Goal: Book appointment/travel/reservation

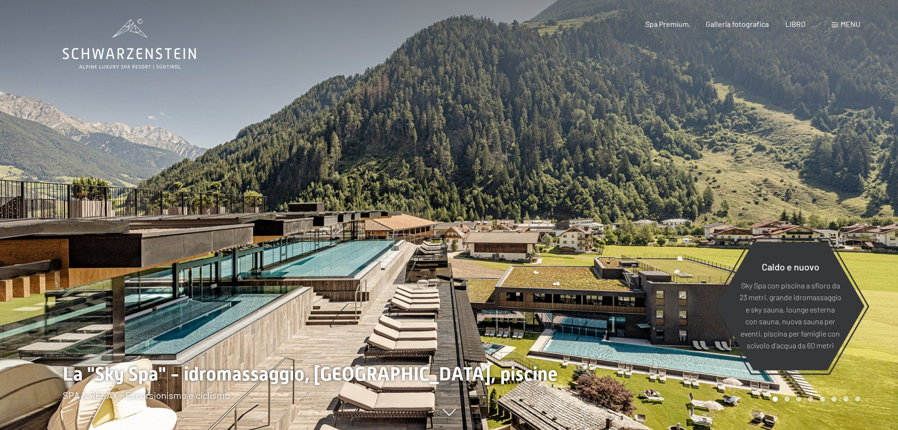
click at [852, 27] on font "menu" at bounding box center [851, 23] width 20 height 9
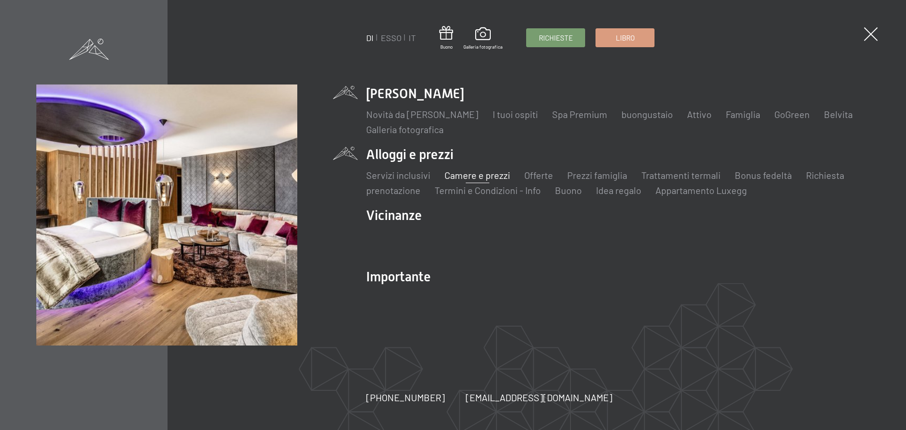
click at [465, 175] on font "Camere e prezzi" at bounding box center [477, 174] width 66 height 11
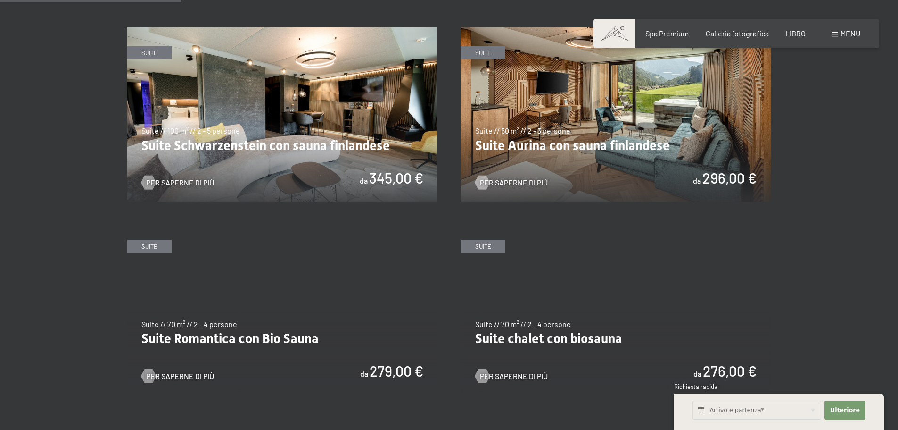
scroll to position [613, 0]
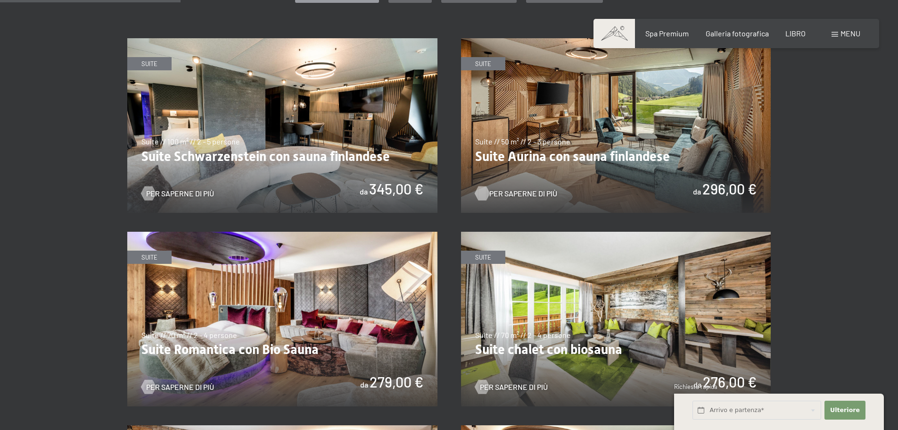
click at [490, 189] on font "Per saperne di più" at bounding box center [524, 193] width 68 height 9
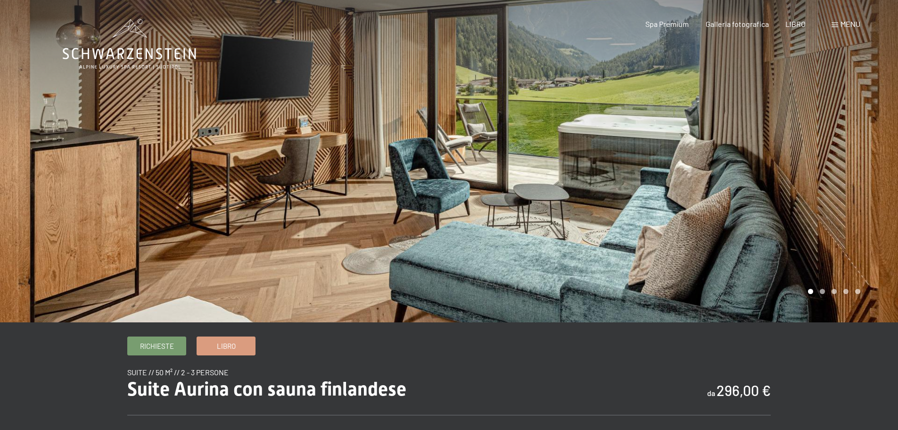
click at [847, 171] on div at bounding box center [673, 161] width 449 height 322
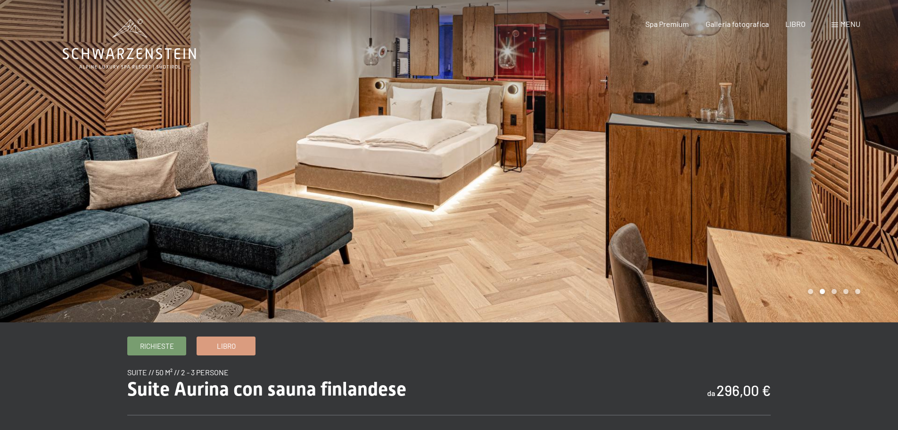
click at [847, 171] on div at bounding box center [673, 161] width 449 height 322
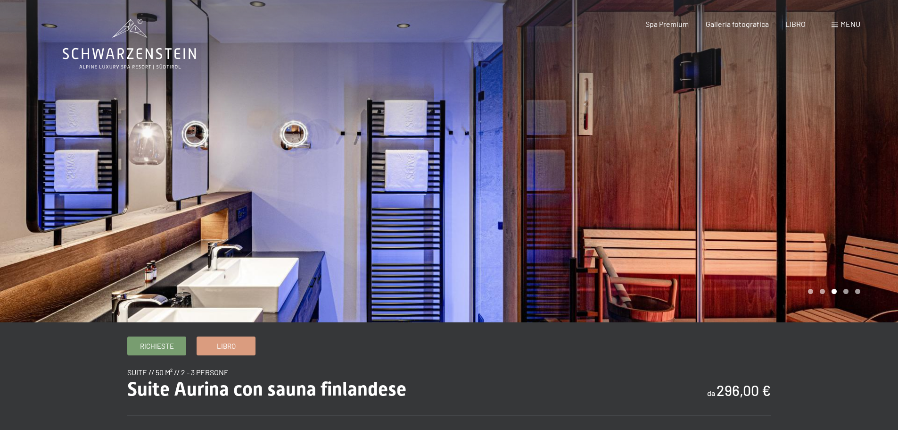
click at [847, 205] on div at bounding box center [673, 161] width 449 height 322
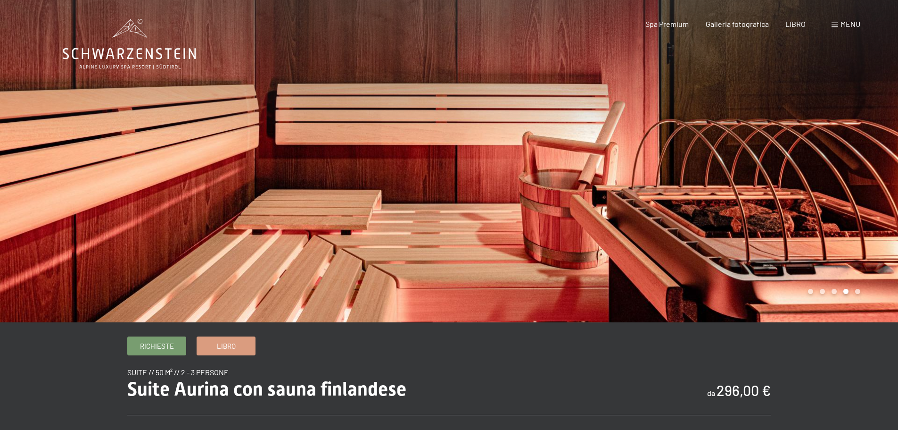
click at [847, 205] on div at bounding box center [673, 161] width 449 height 322
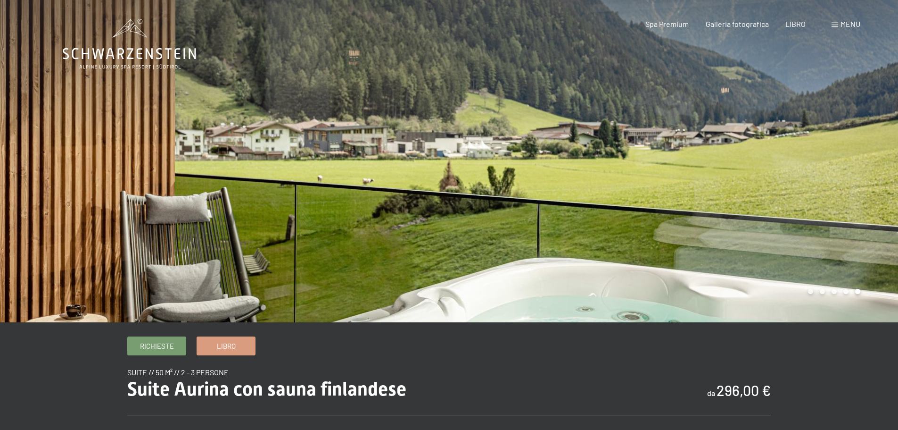
click at [841, 29] on div "Libro Richieste Spa Premium Galleria fotografica LIBRO menu DI ESSO IT Buono Ga…" at bounding box center [737, 24] width 248 height 10
click at [841, 25] on font "menu" at bounding box center [851, 23] width 20 height 9
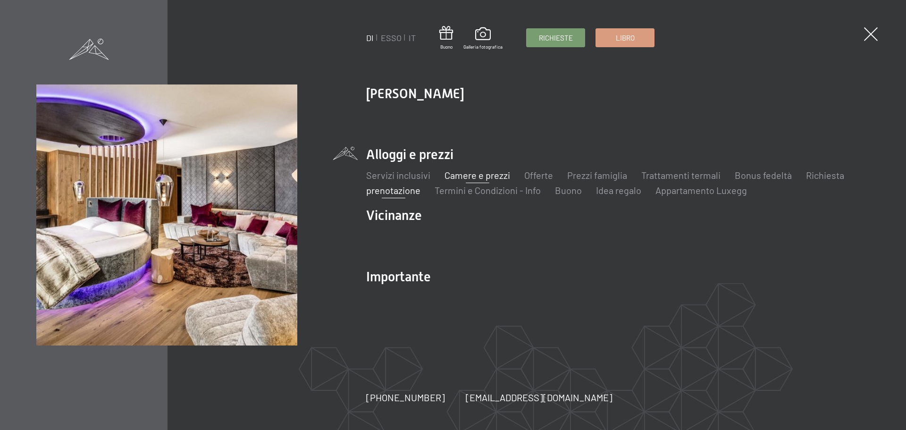
click at [394, 194] on font "prenotazione" at bounding box center [393, 189] width 54 height 11
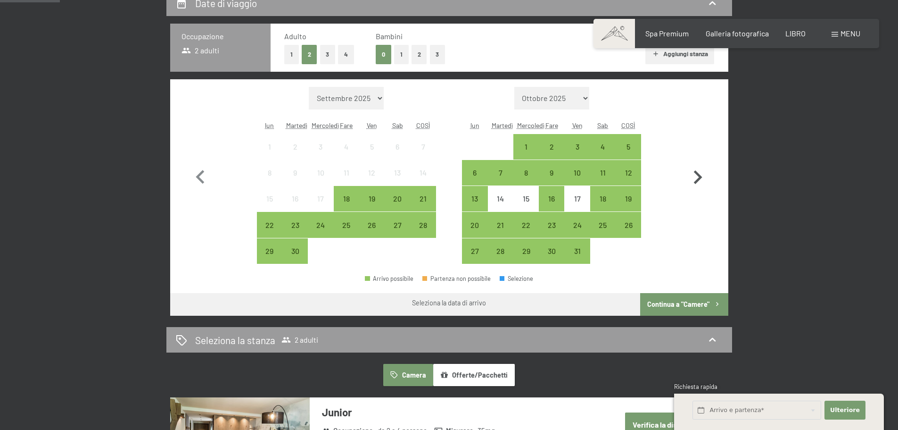
scroll to position [236, 0]
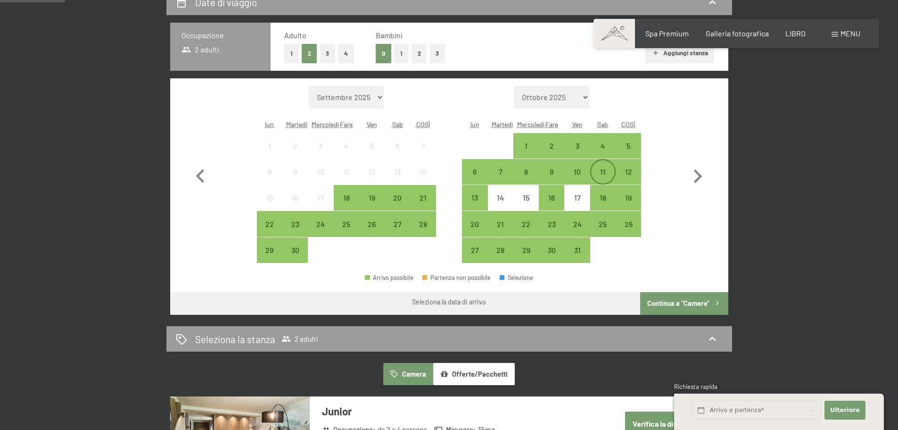
click at [601, 167] on font "11" at bounding box center [603, 171] width 6 height 9
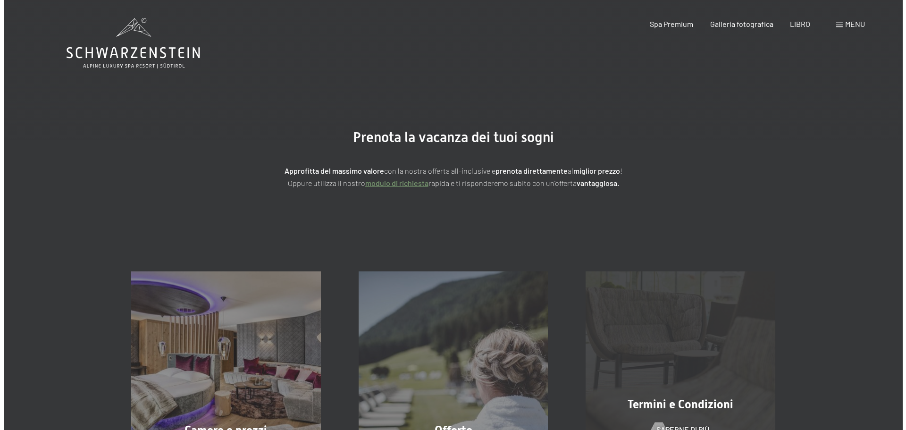
scroll to position [0, 0]
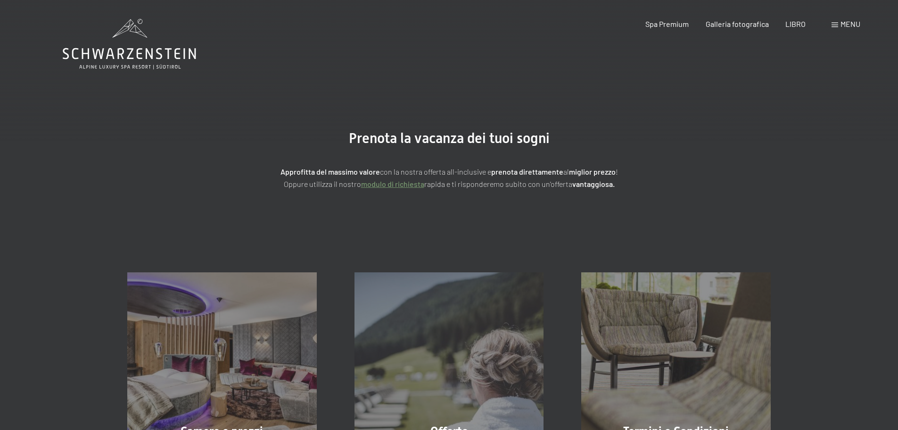
click at [832, 25] on span at bounding box center [835, 25] width 7 height 5
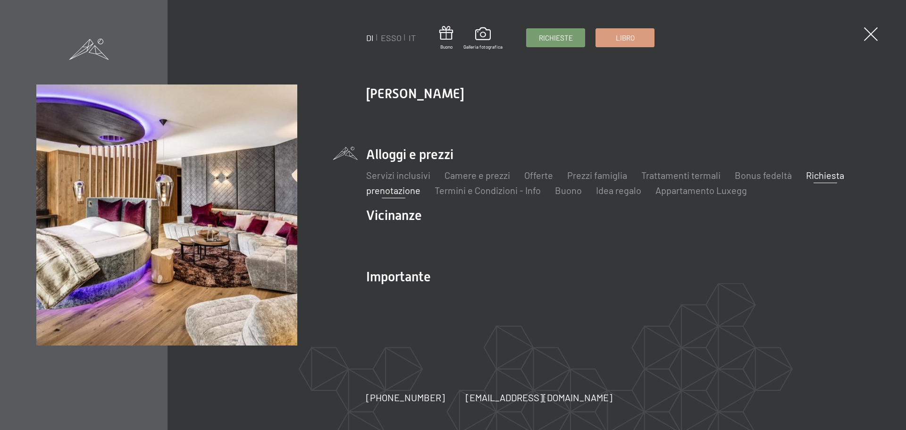
click at [837, 176] on font "Richiesta" at bounding box center [825, 174] width 38 height 11
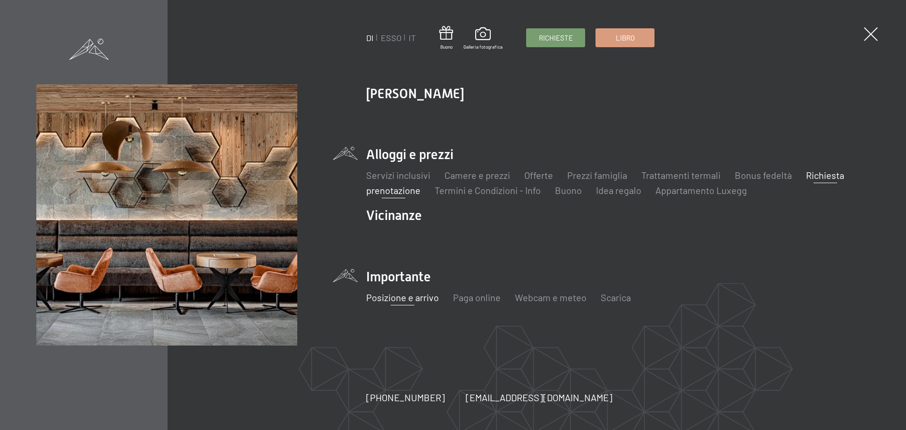
click at [390, 298] on font "Posizione e arrivo" at bounding box center [402, 296] width 73 height 11
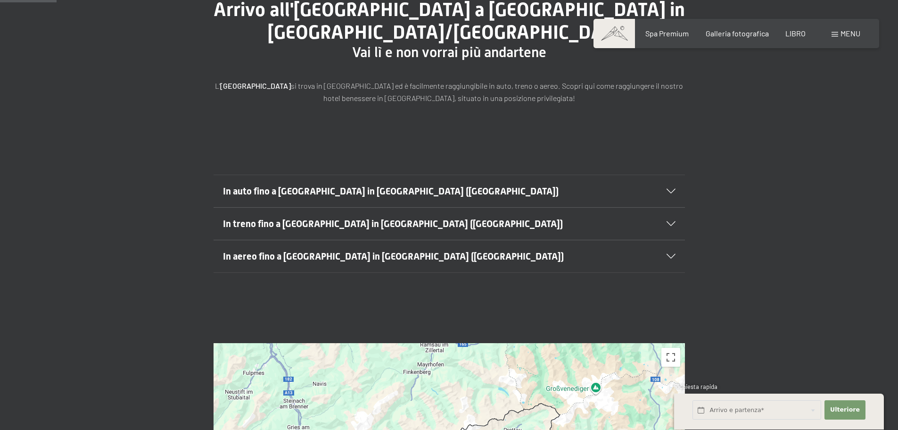
scroll to position [141, 0]
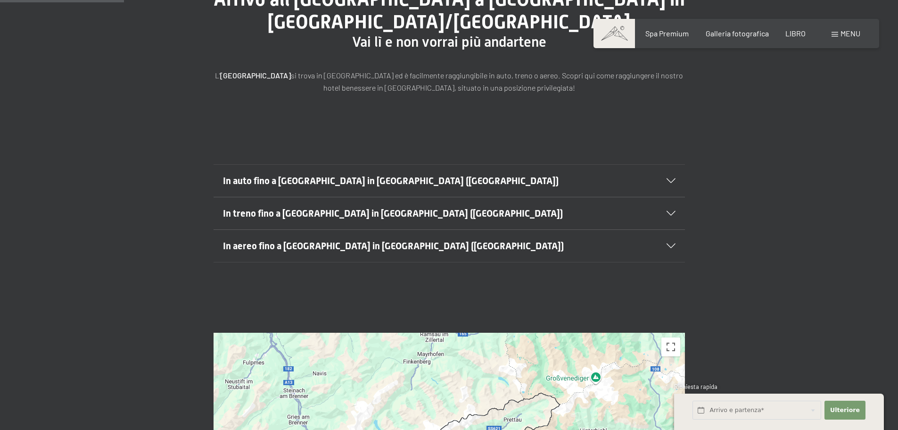
click at [270, 180] on font "In auto fino a [GEOGRAPHIC_DATA] in [GEOGRAPHIC_DATA] ([GEOGRAPHIC_DATA])" at bounding box center [391, 180] width 336 height 11
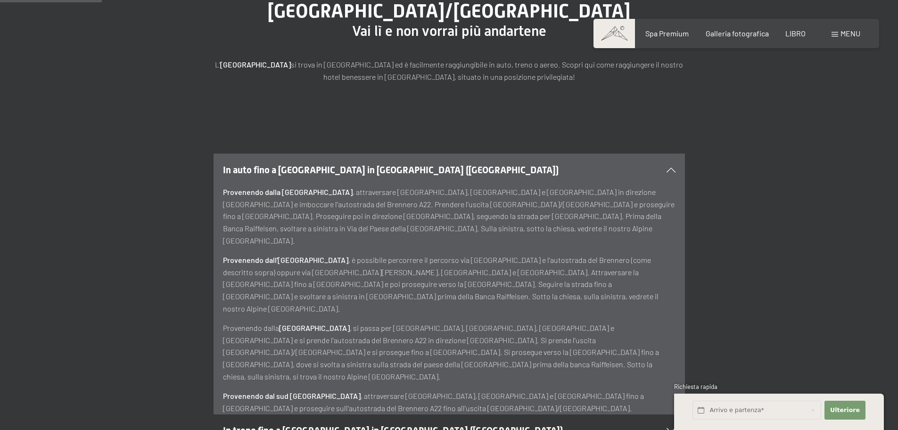
scroll to position [189, 0]
